Goal: Information Seeking & Learning: Find specific fact

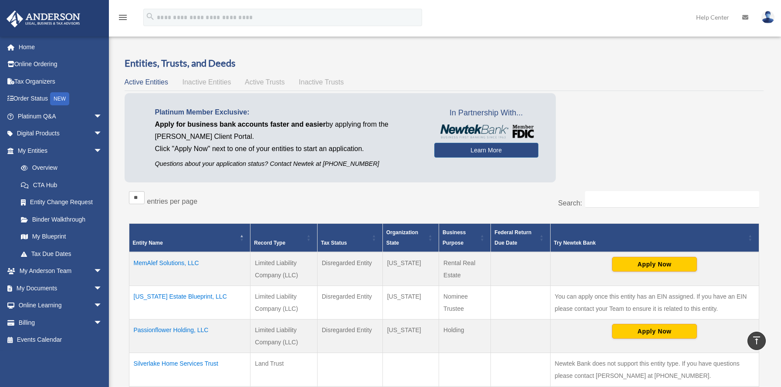
scroll to position [178, 0]
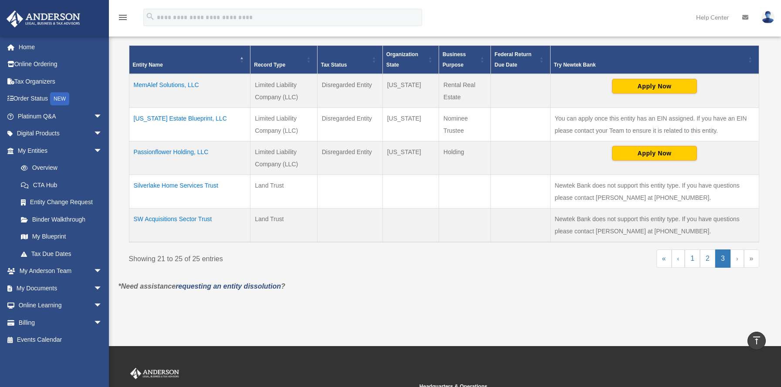
click at [166, 84] on td "MemAlef Solutions, LLC" at bounding box center [189, 91] width 121 height 34
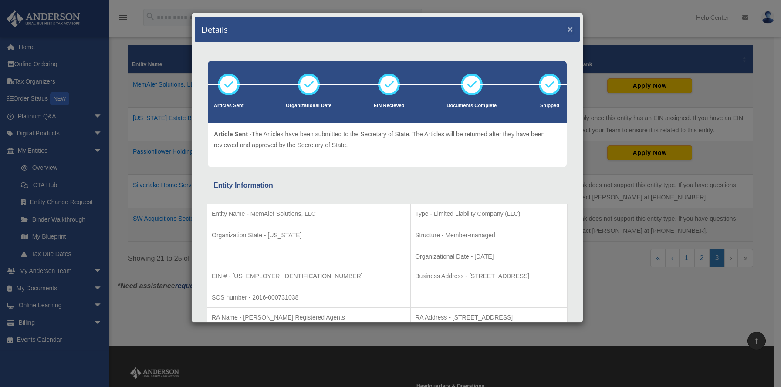
click at [567, 28] on button "×" at bounding box center [570, 28] width 6 height 9
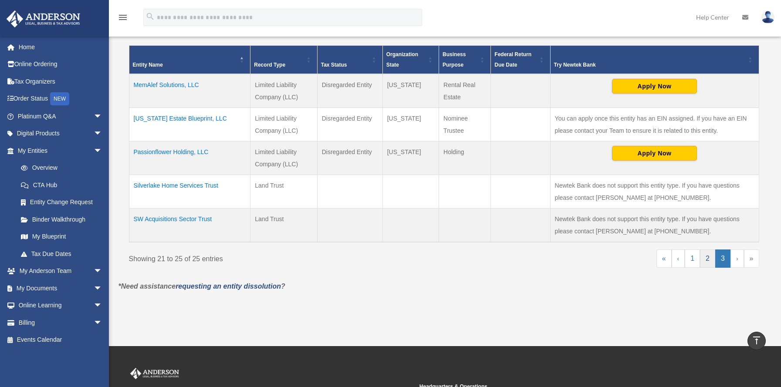
click at [703, 257] on link "2" at bounding box center [707, 258] width 15 height 18
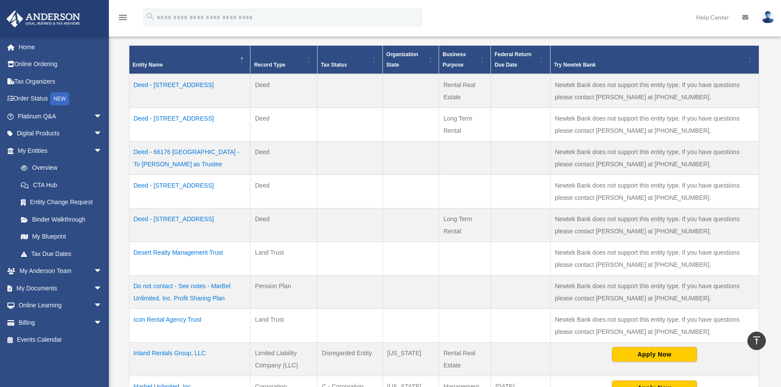
scroll to position [401, 0]
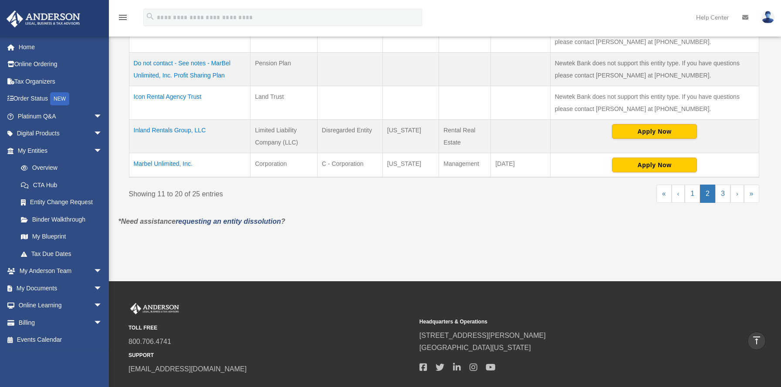
click at [158, 161] on td "Marbel Unlimited, Inc." at bounding box center [189, 165] width 121 height 24
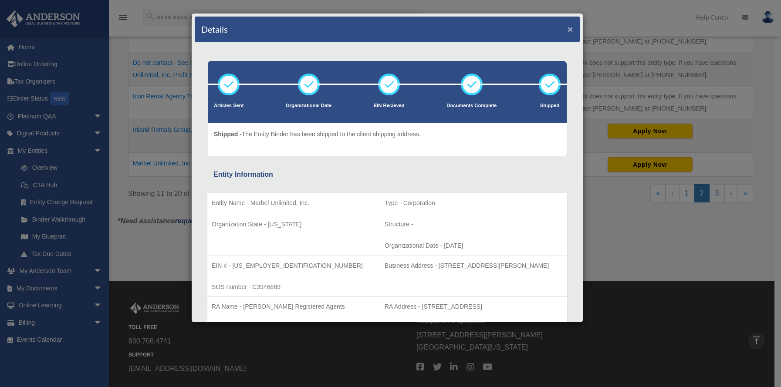
click at [567, 30] on button "×" at bounding box center [570, 28] width 6 height 9
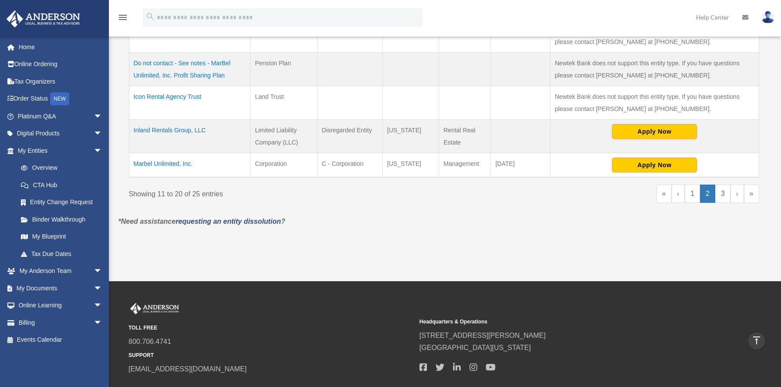
click at [167, 131] on td "Inland Rentals Group, LLC" at bounding box center [189, 136] width 121 height 34
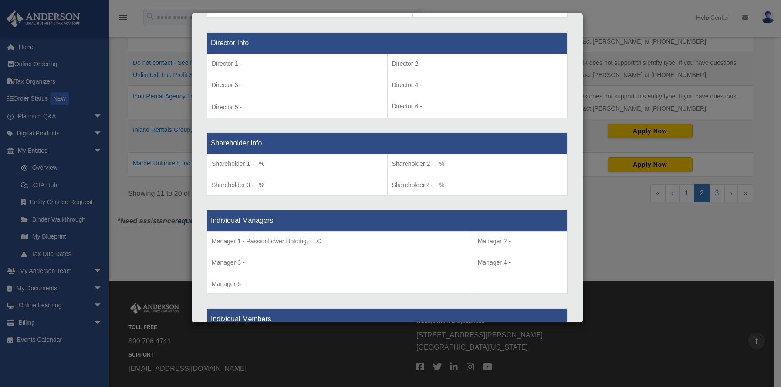
scroll to position [547, 0]
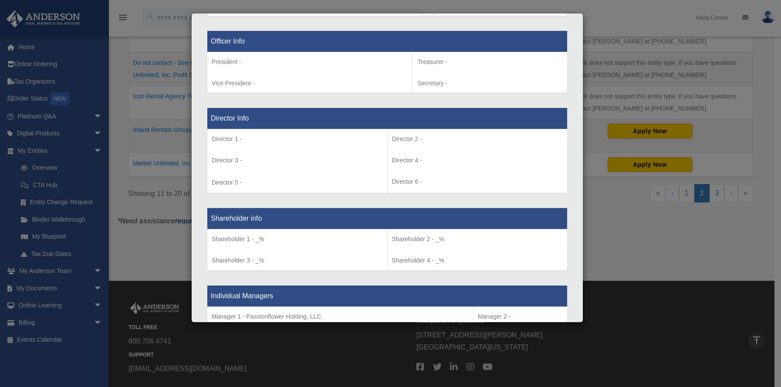
drag, startPoint x: 592, startPoint y: 146, endPoint x: 590, endPoint y: 117, distance: 28.8
click at [592, 143] on div "Details × Articles Sent Organizational Date" at bounding box center [390, 193] width 781 height 387
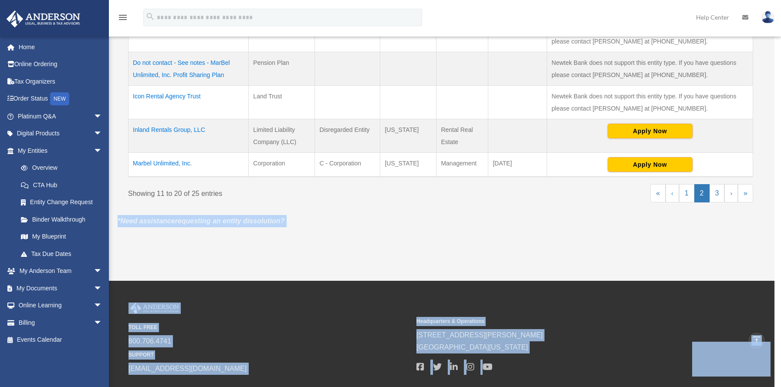
drag, startPoint x: 590, startPoint y: 117, endPoint x: 586, endPoint y: 118, distance: 4.5
click at [586, 118] on body "X Get a chance to win 6 months of Platinum for free just by filling out this su…" at bounding box center [390, 21] width 781 height 845
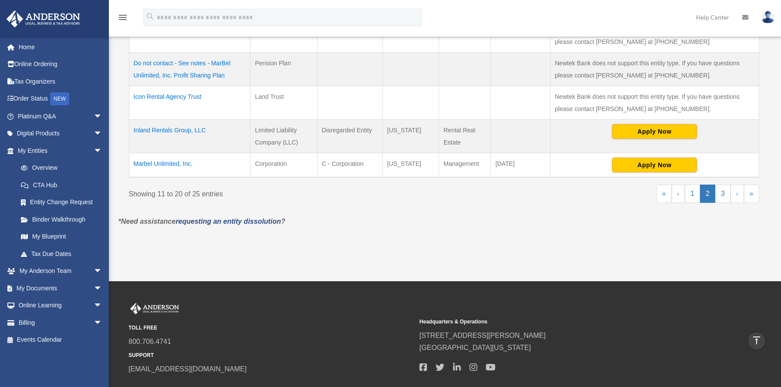
click at [165, 130] on td "Inland Rentals Group, LLC" at bounding box center [189, 136] width 121 height 34
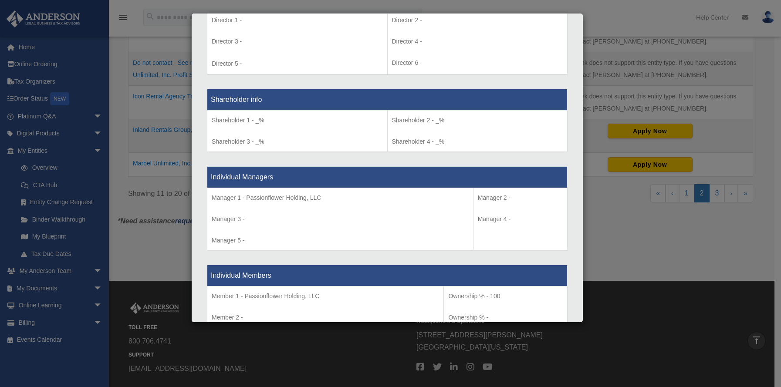
scroll to position [707, 0]
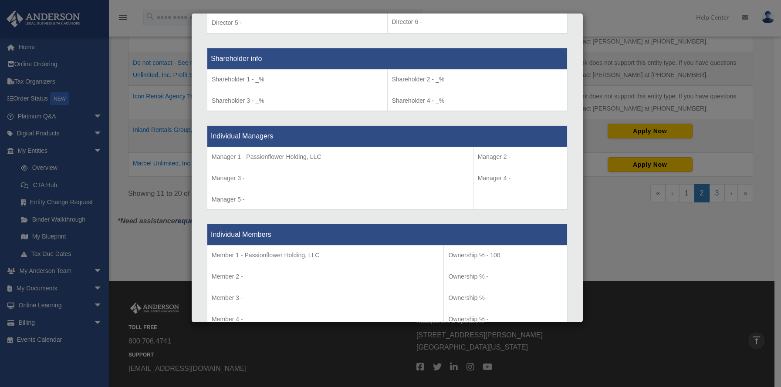
click at [167, 256] on div "Details × Articles Sent Organizational Date" at bounding box center [390, 193] width 781 height 387
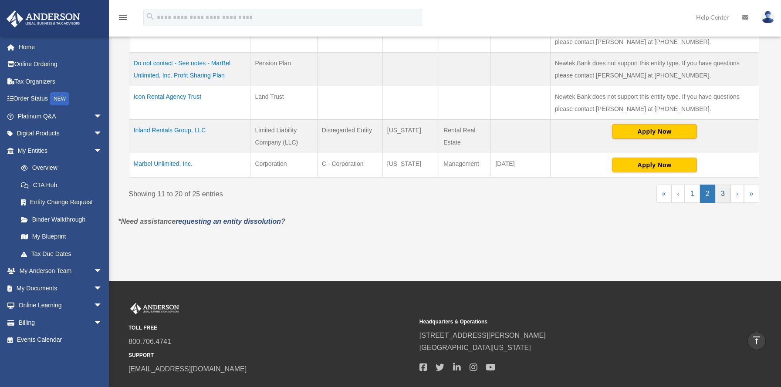
click at [724, 194] on link "3" at bounding box center [722, 194] width 15 height 18
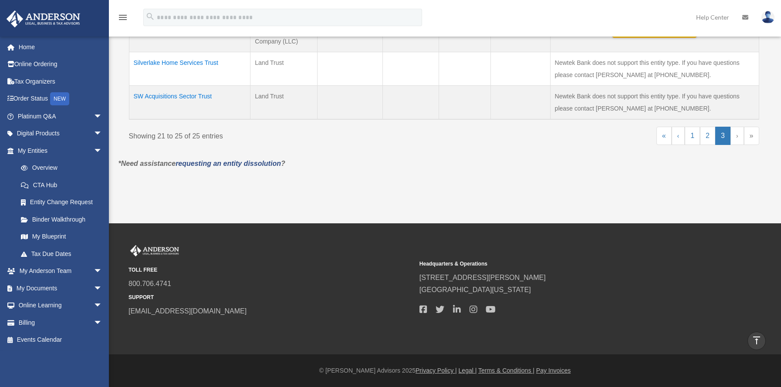
scroll to position [0, 0]
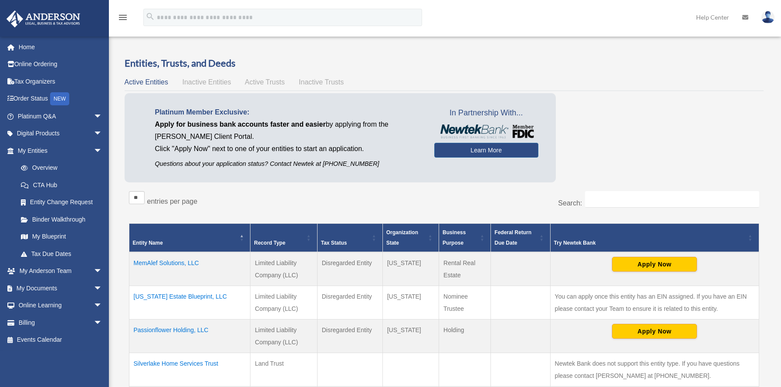
click at [185, 331] on td "Passionflower Holding, LLC" at bounding box center [189, 336] width 121 height 34
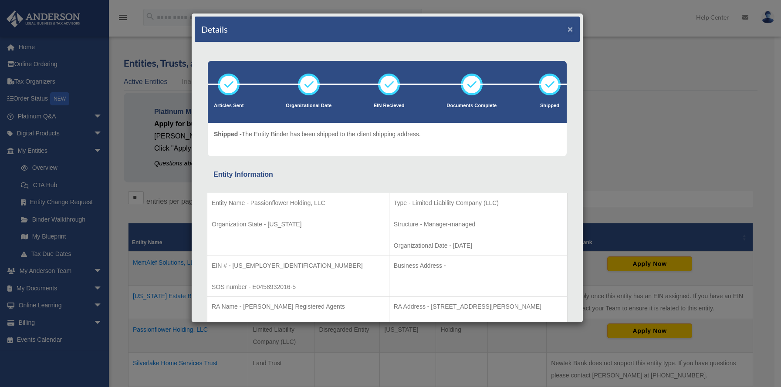
click at [567, 29] on button "×" at bounding box center [570, 28] width 6 height 9
